Goal: Register for event/course

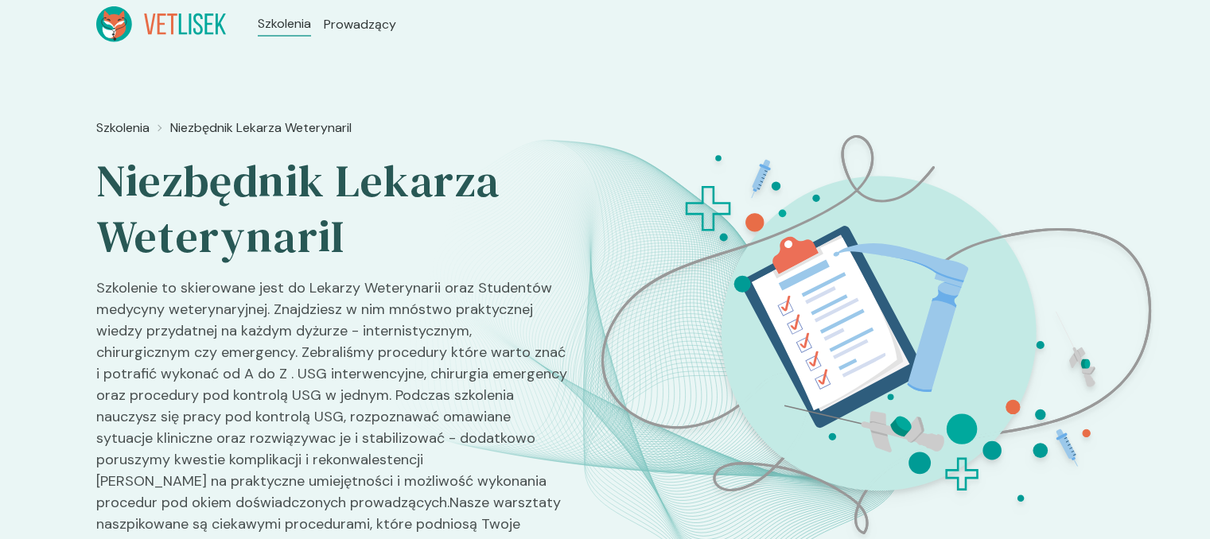
scroll to position [1528, 0]
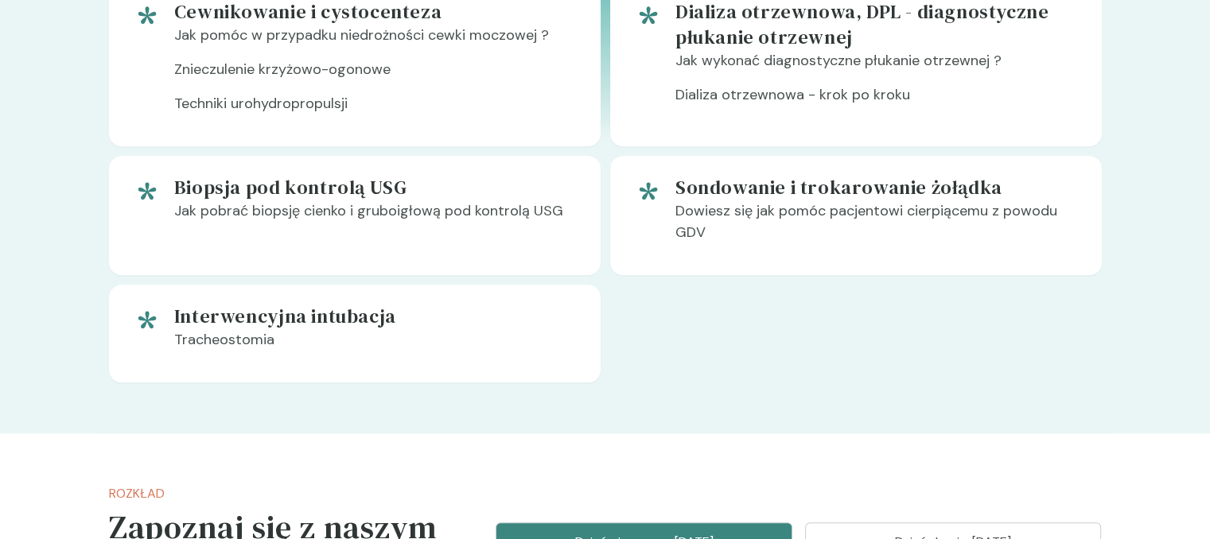
scroll to position [1655, 0]
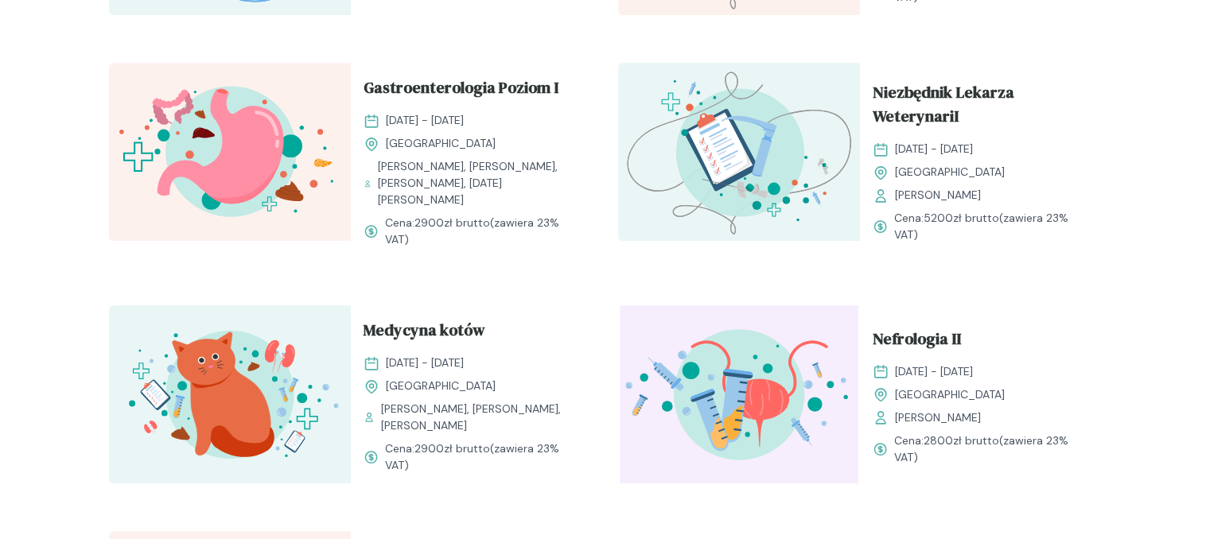
click at [290, 353] on img at bounding box center [230, 395] width 242 height 178
click at [382, 346] on span "Medycyna kotów" at bounding box center [425, 333] width 122 height 30
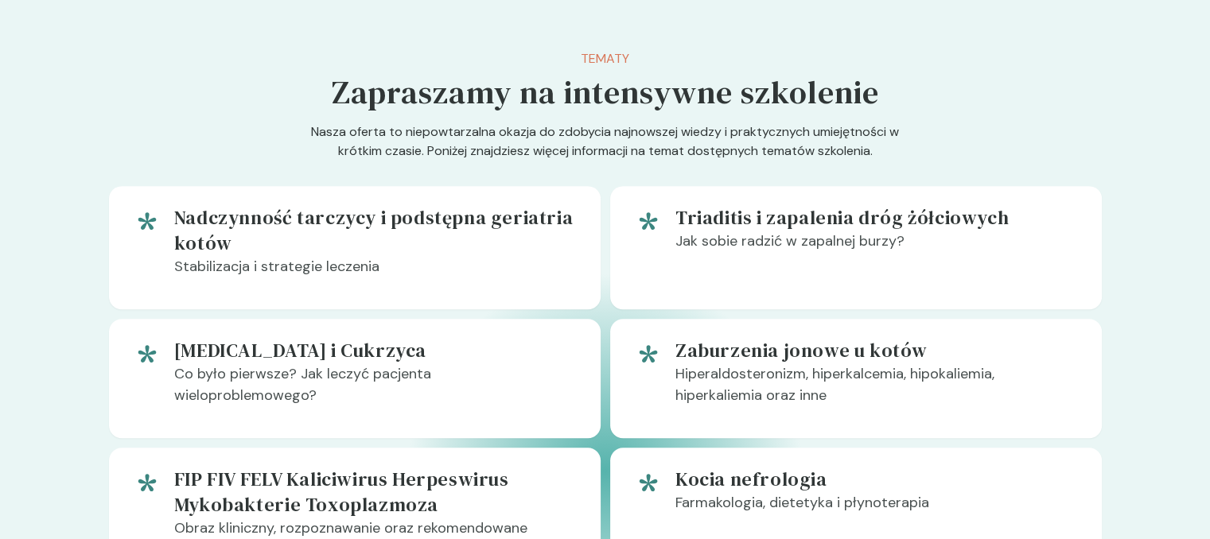
scroll to position [827, 0]
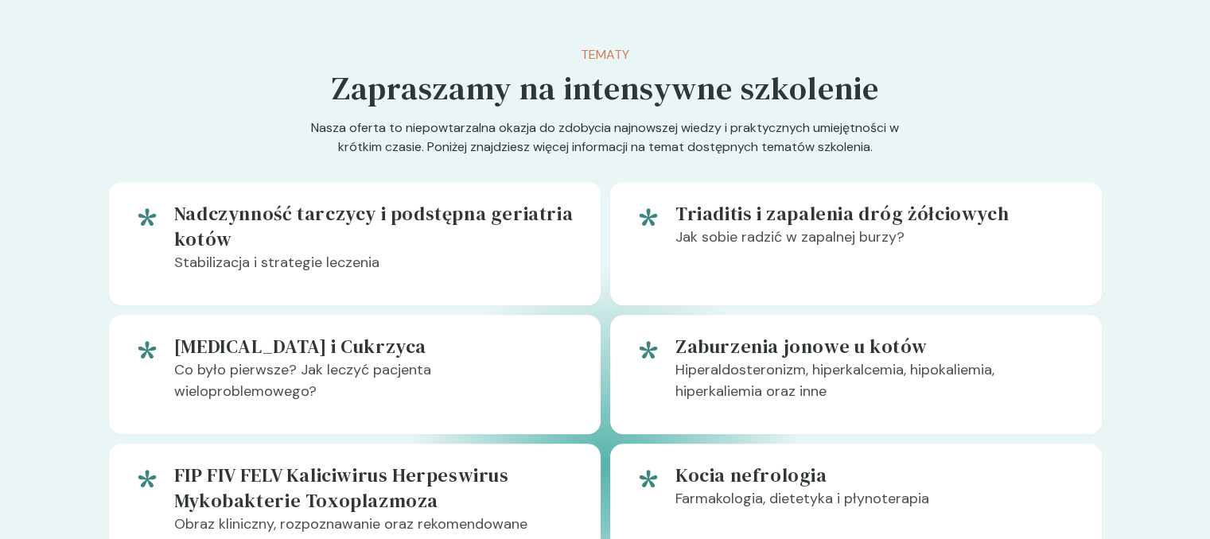
click at [398, 214] on h5 "Nadczynność tarczycy i podstępna geriatria kotów" at bounding box center [374, 226] width 401 height 51
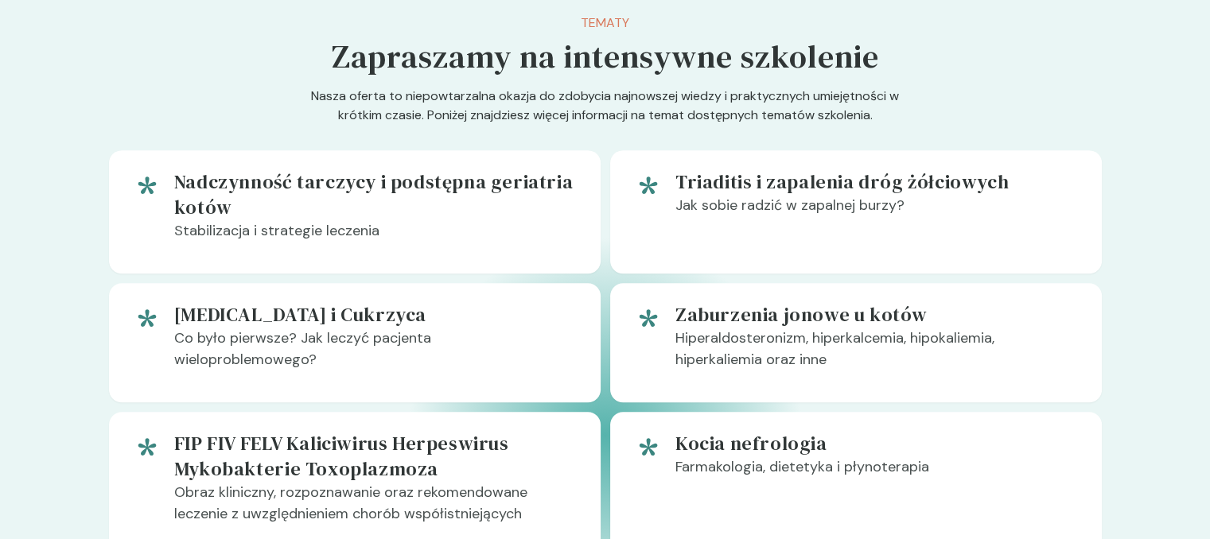
click at [399, 224] on p "Stabilizacja i strategie leczenia" at bounding box center [374, 237] width 401 height 34
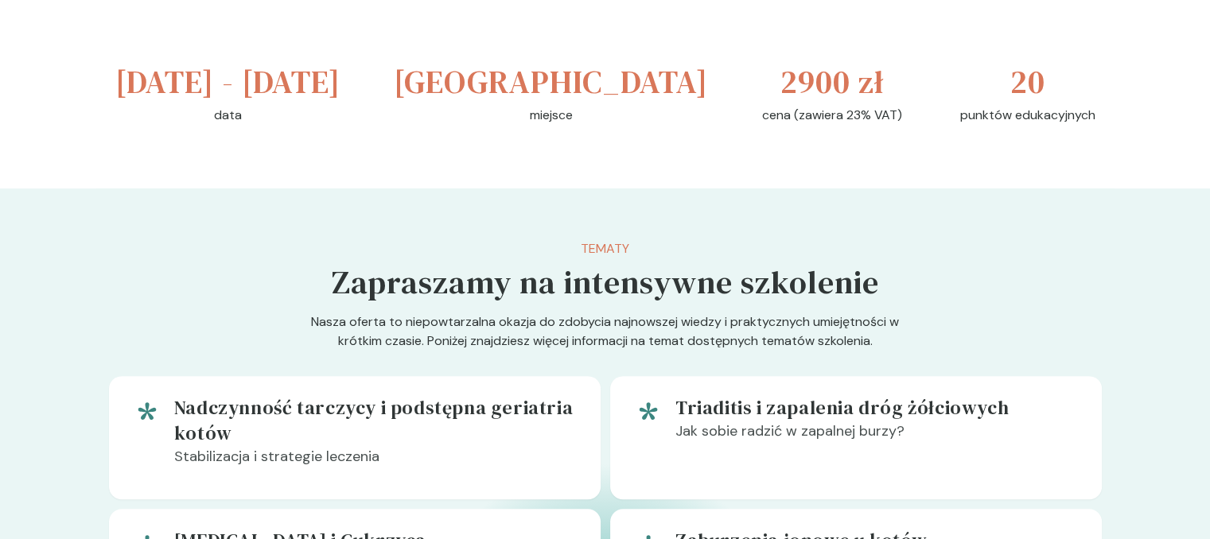
scroll to position [636, 0]
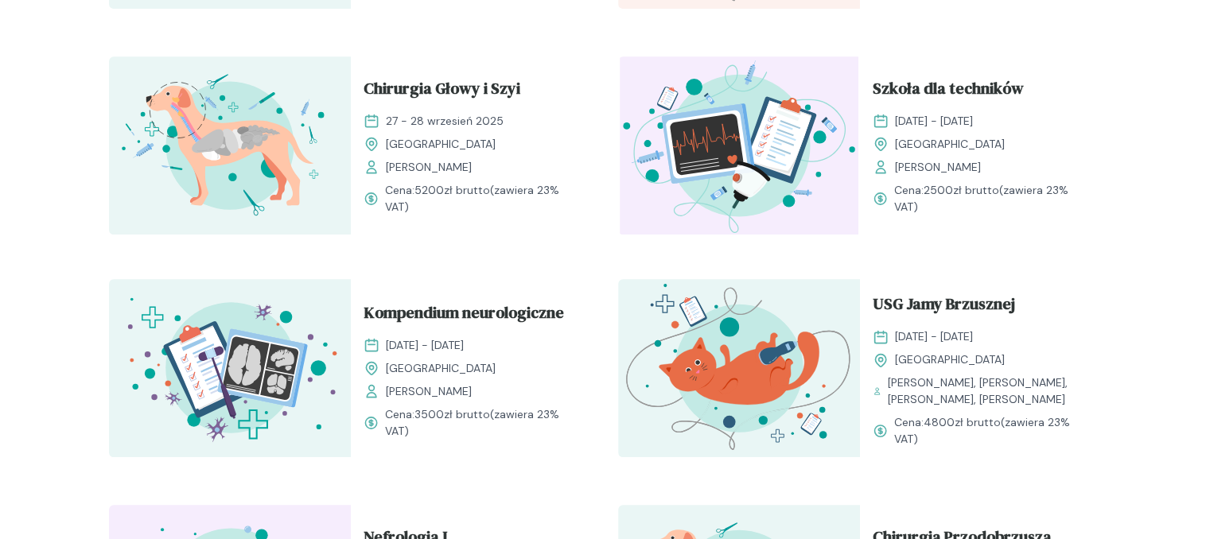
scroll to position [732, 0]
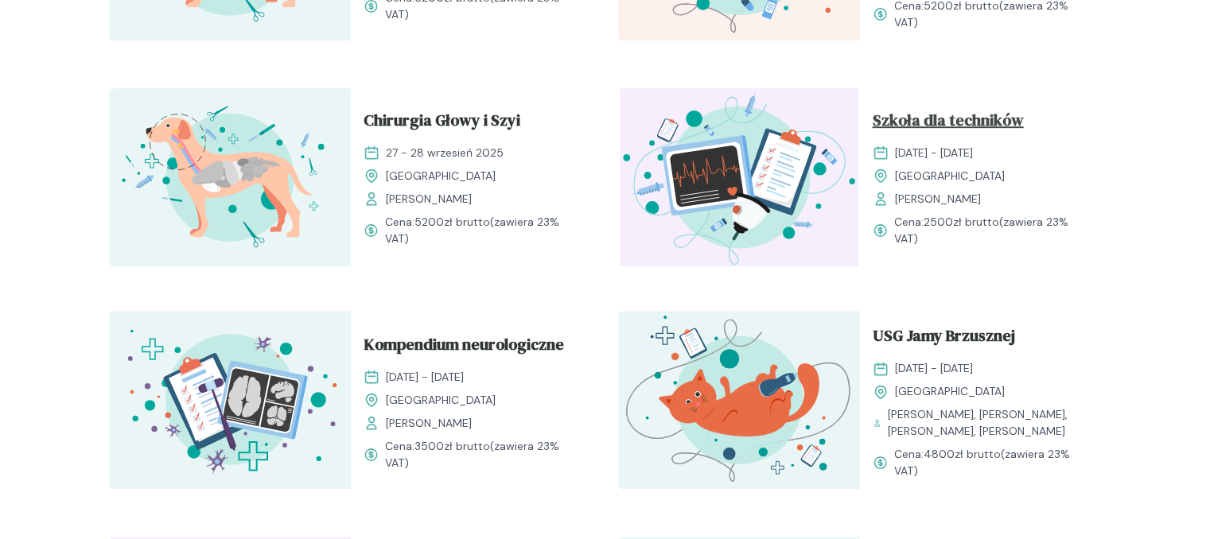
click at [958, 131] on span "Szkoła dla techników" at bounding box center [948, 123] width 151 height 30
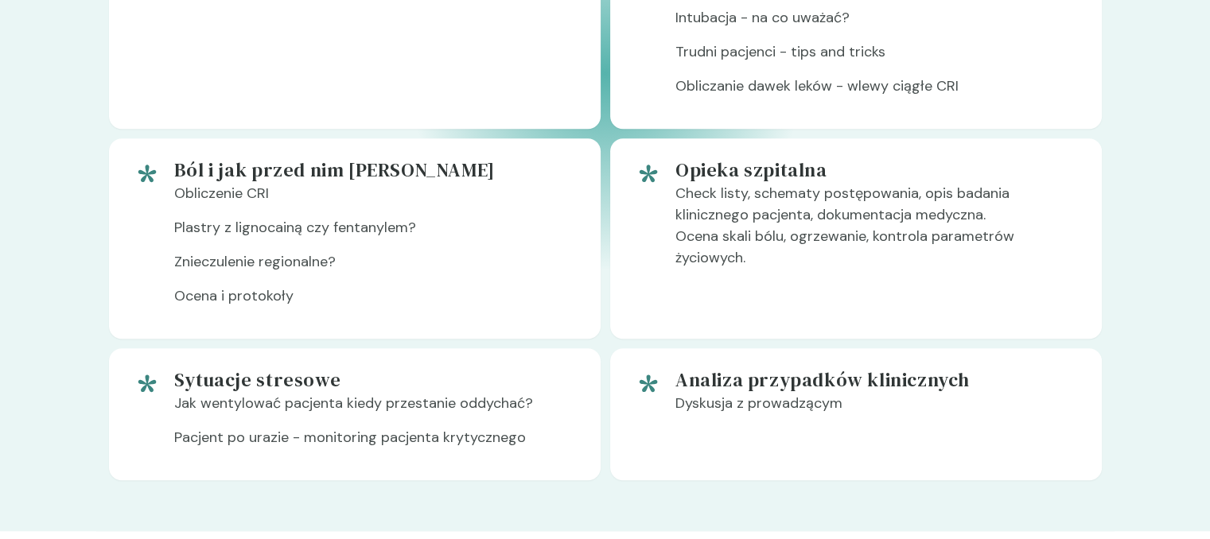
scroll to position [1400, 0]
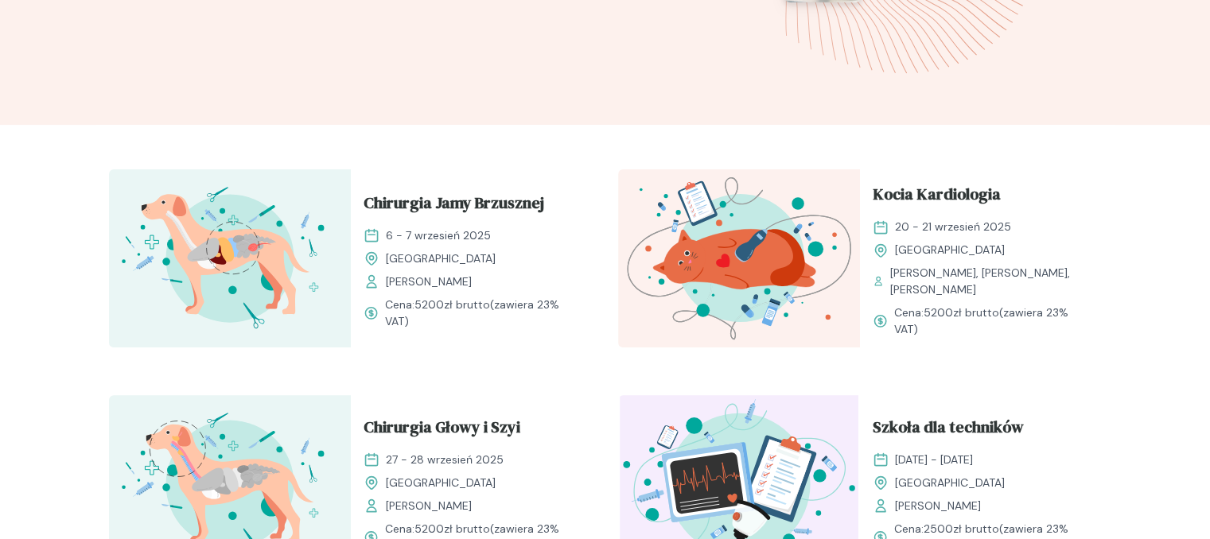
scroll to position [414, 0]
